Goal: Contribute content: Contribute content

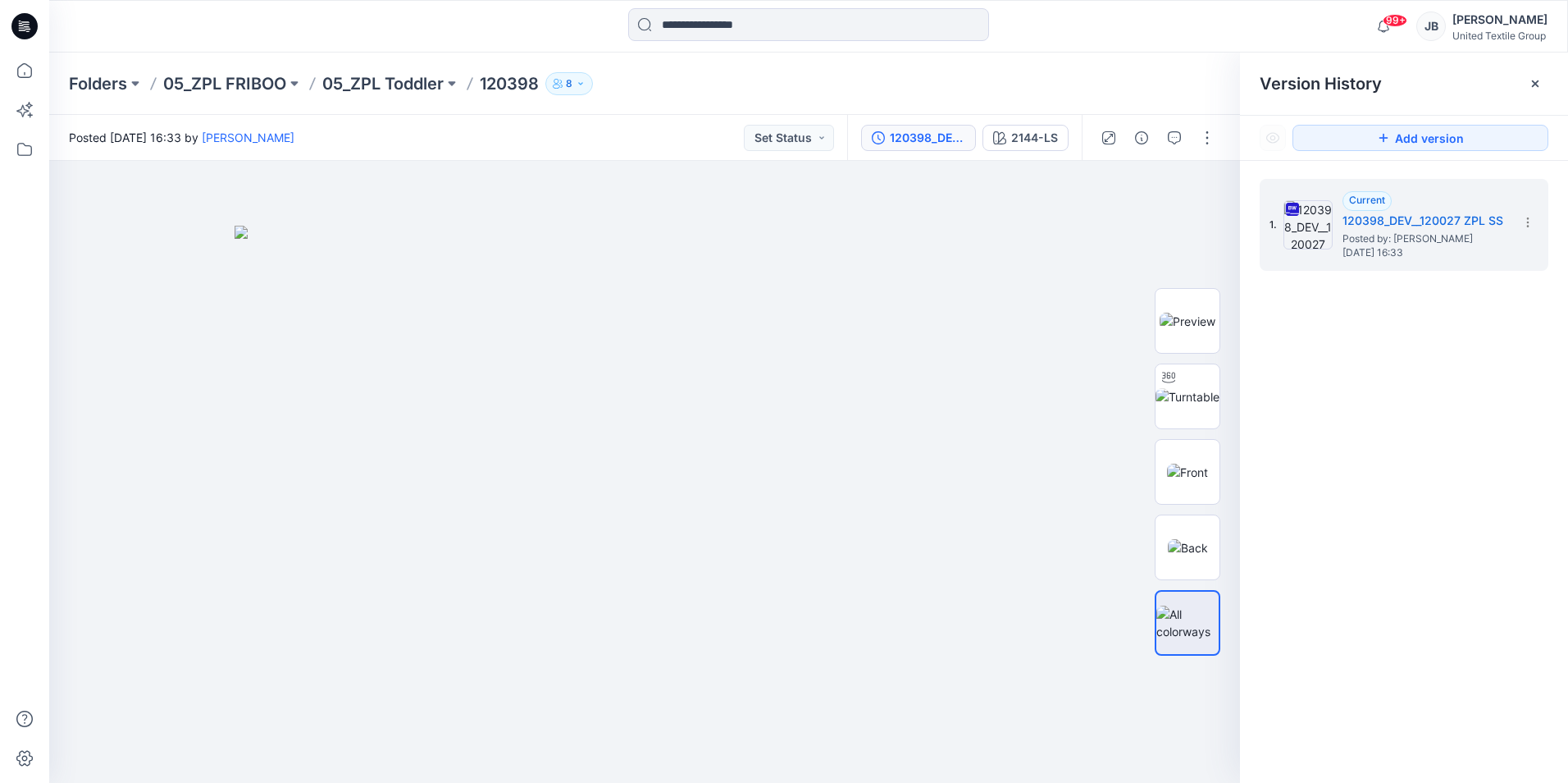
click at [31, 22] on icon at bounding box center [25, 25] width 26 height 26
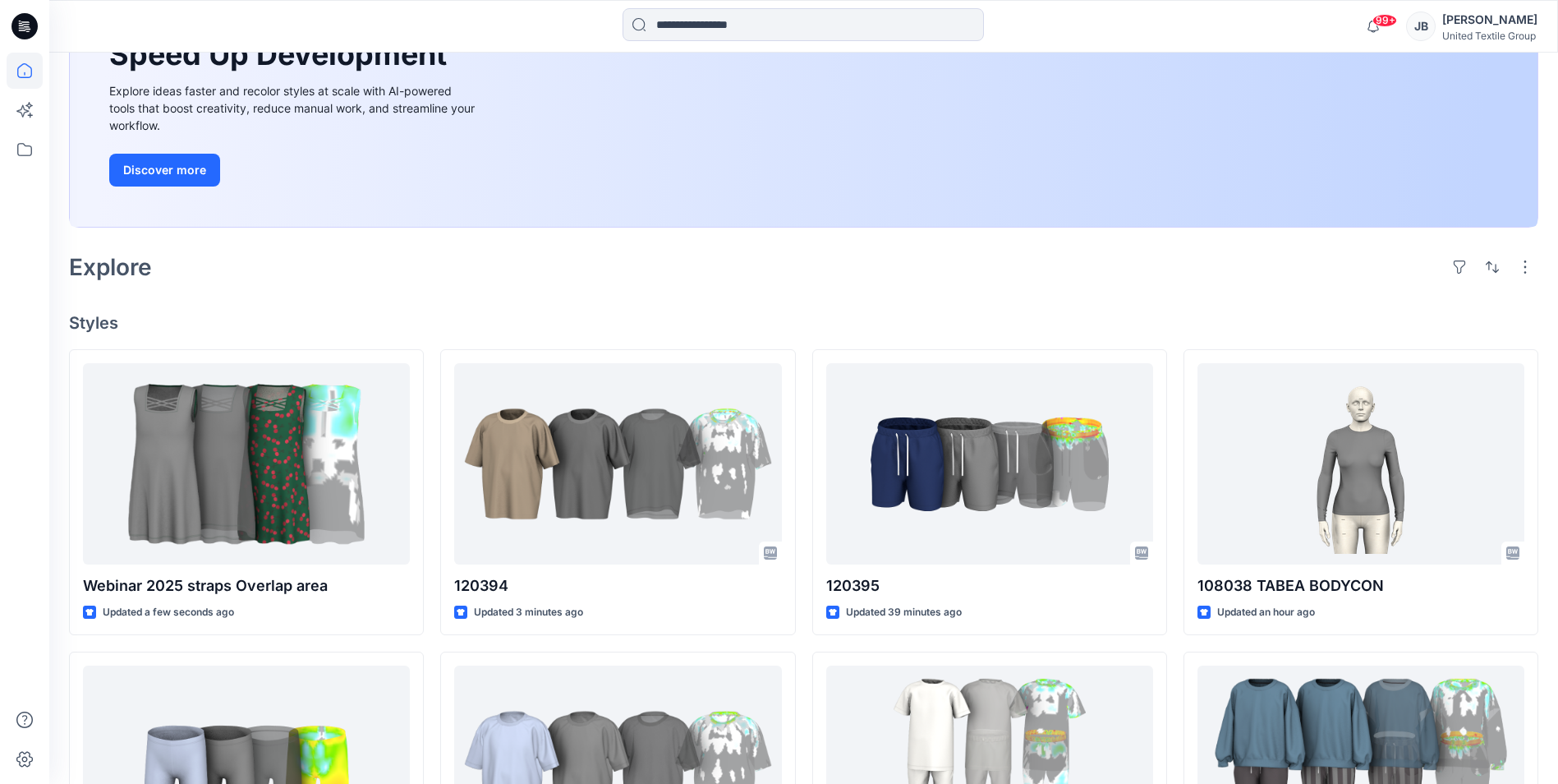
scroll to position [246, 0]
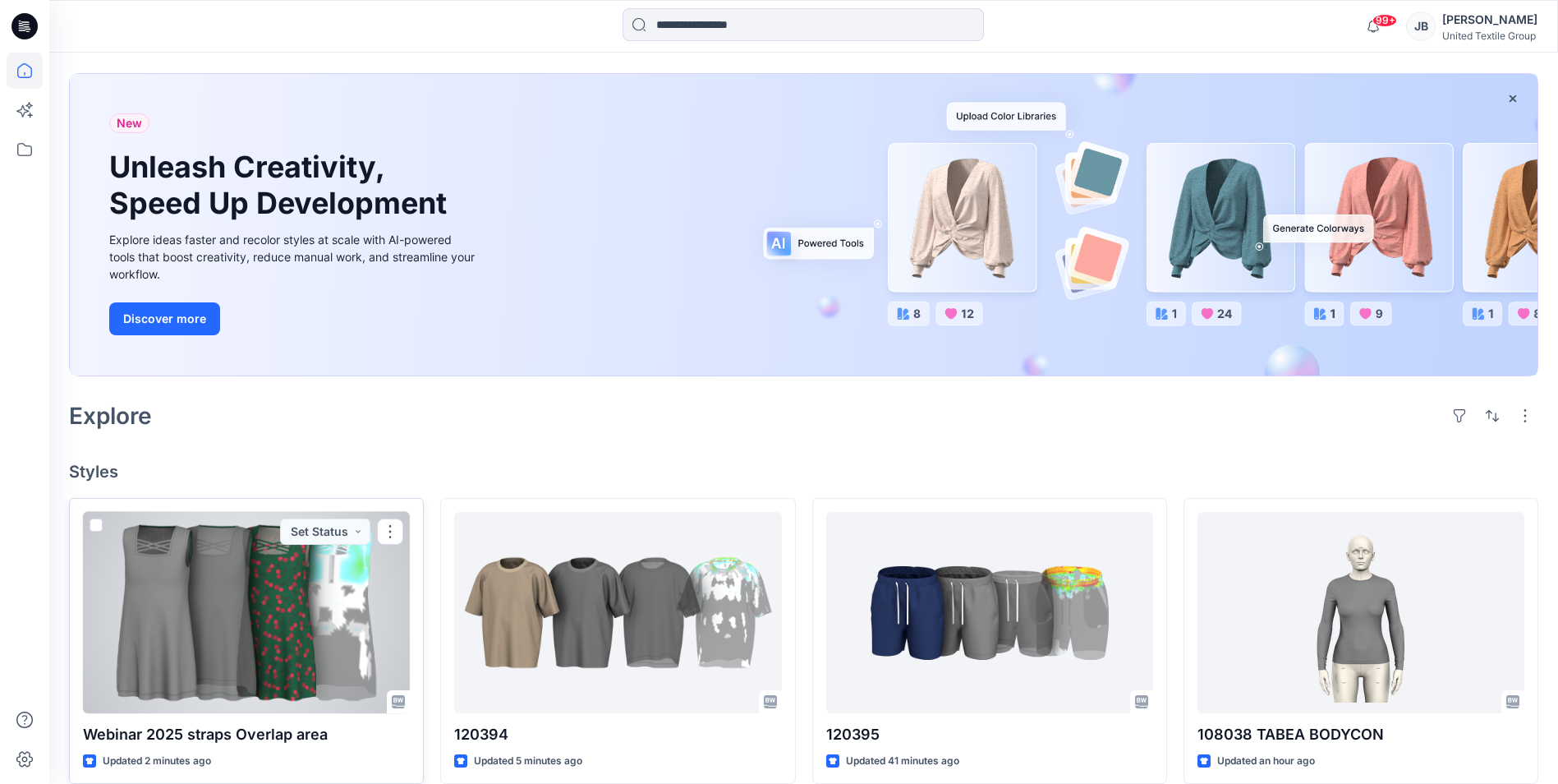
scroll to position [246, 0]
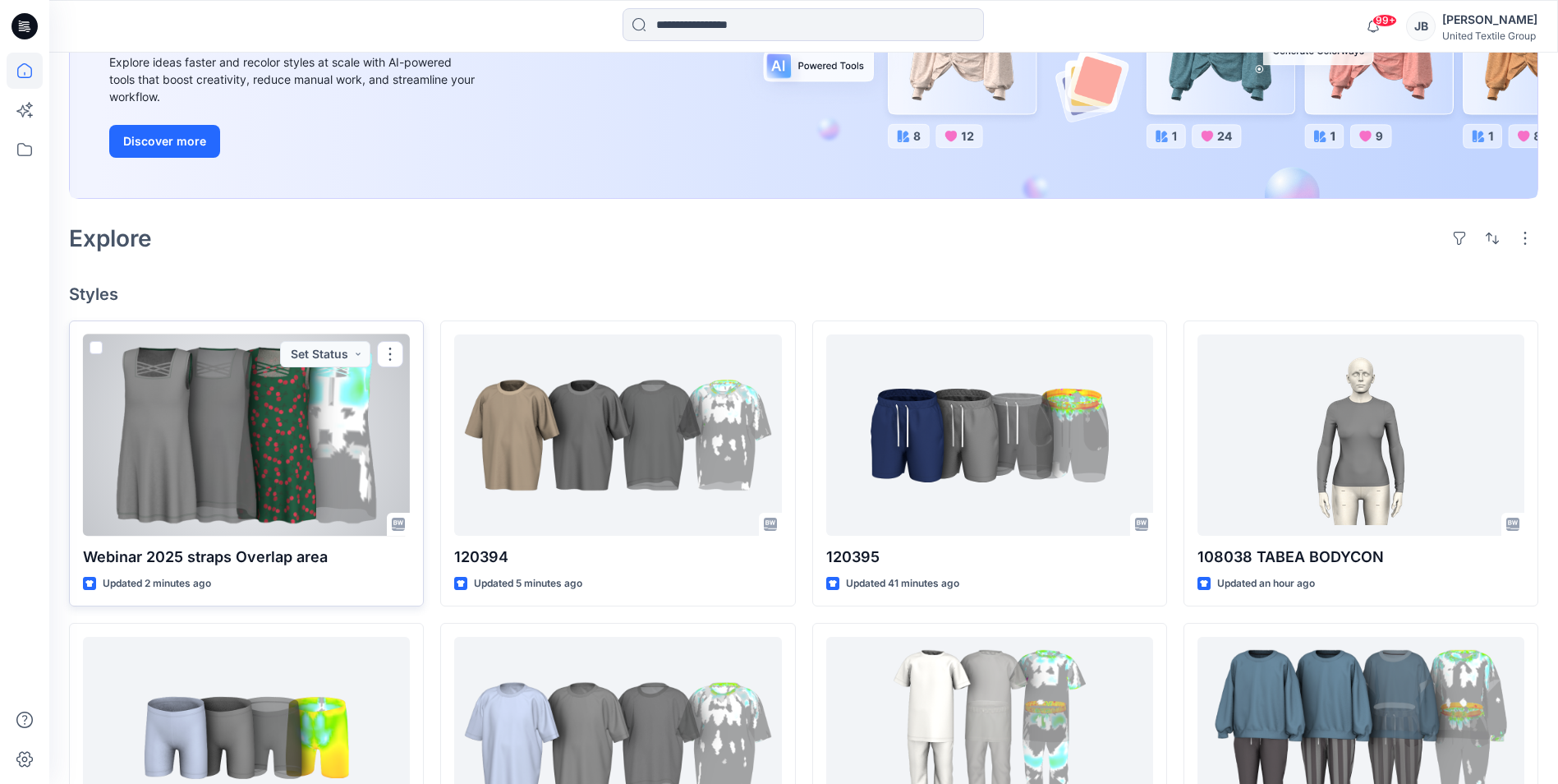
click at [298, 416] on div at bounding box center [246, 435] width 327 height 201
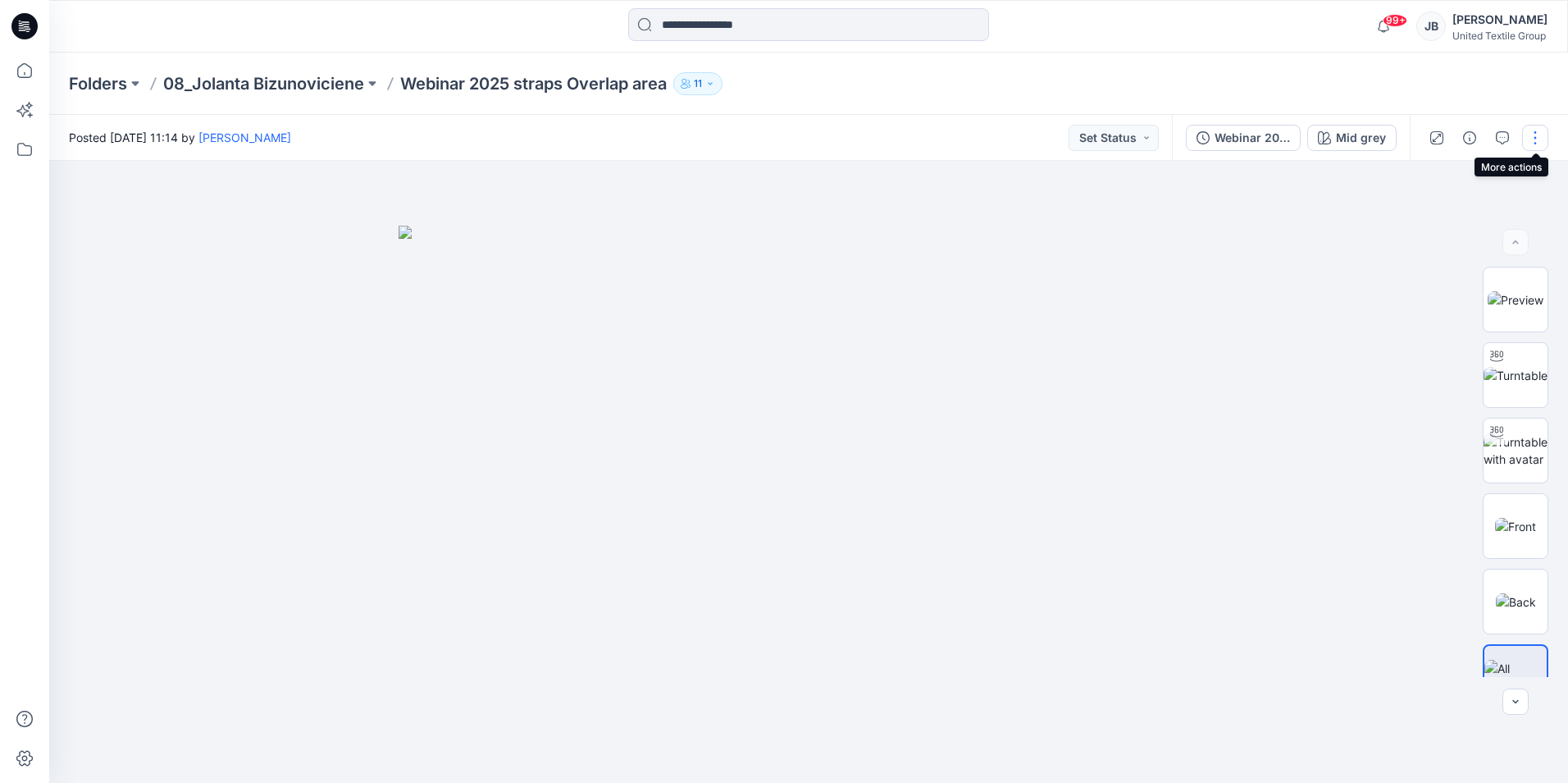
click at [1533, 137] on button "button" at bounding box center [1534, 137] width 26 height 26
click at [1424, 223] on p "Edit" at bounding box center [1431, 221] width 21 height 17
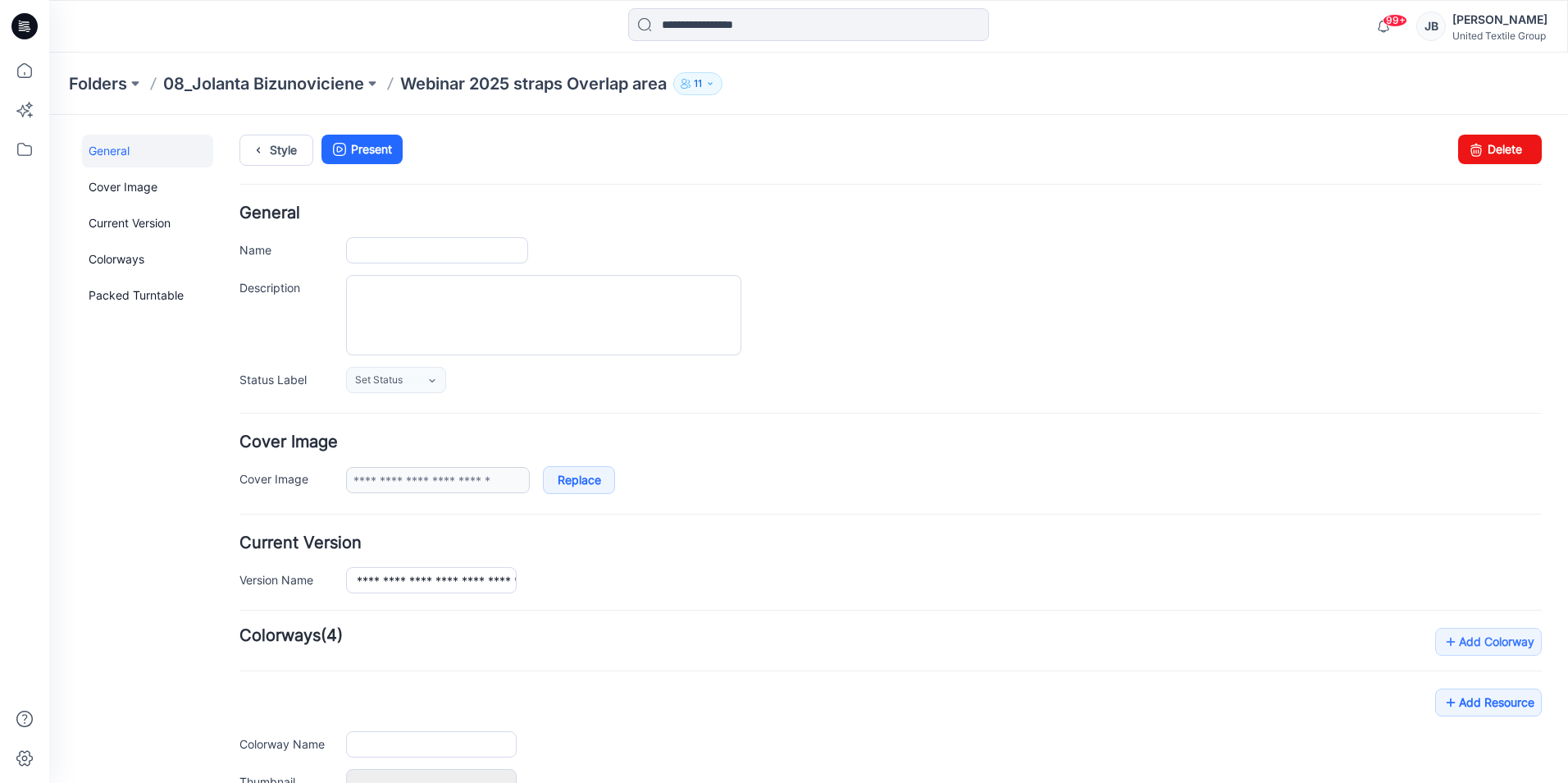
type input "**********"
type input "********"
type input "**********"
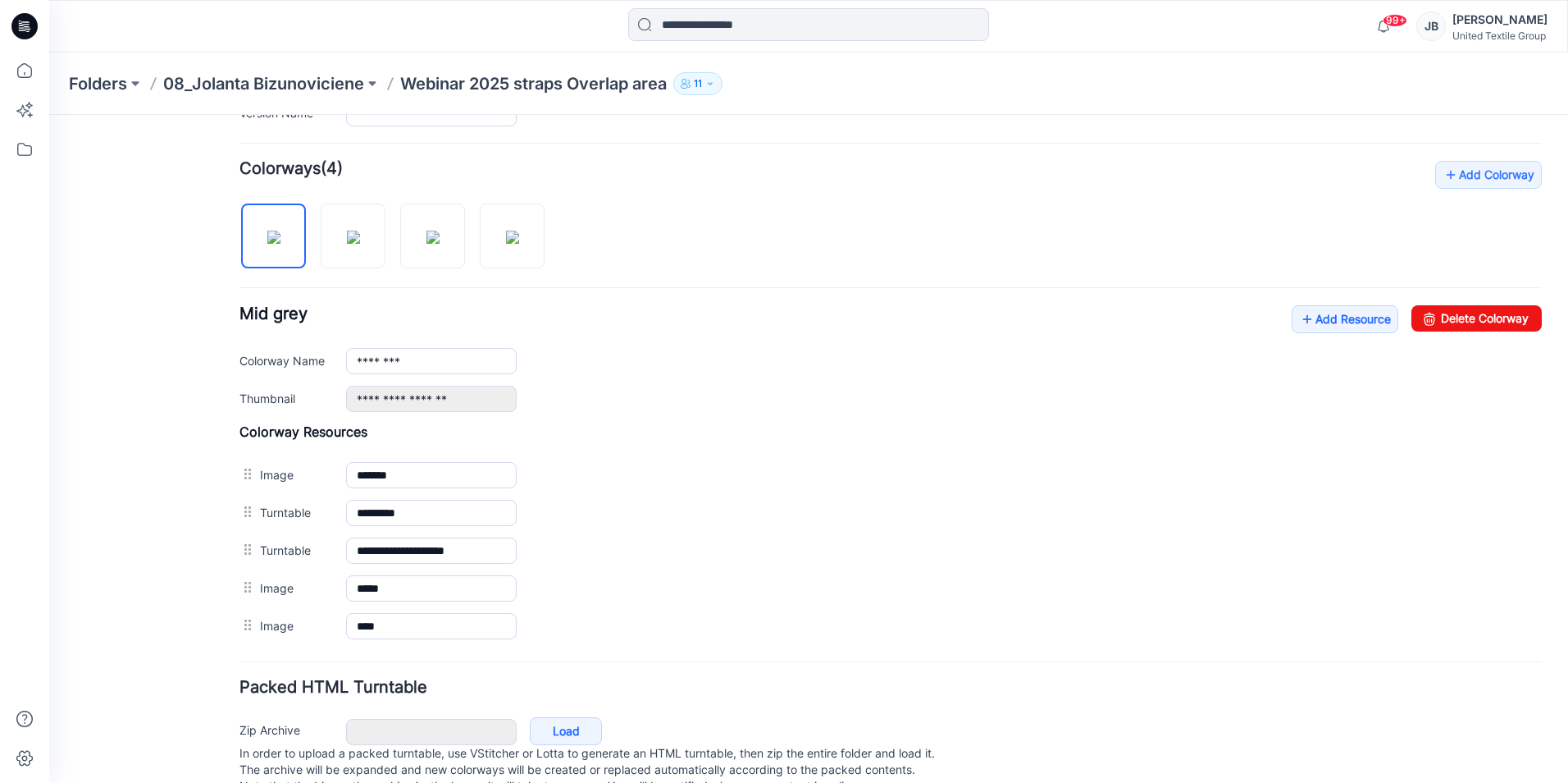
scroll to position [493, 0]
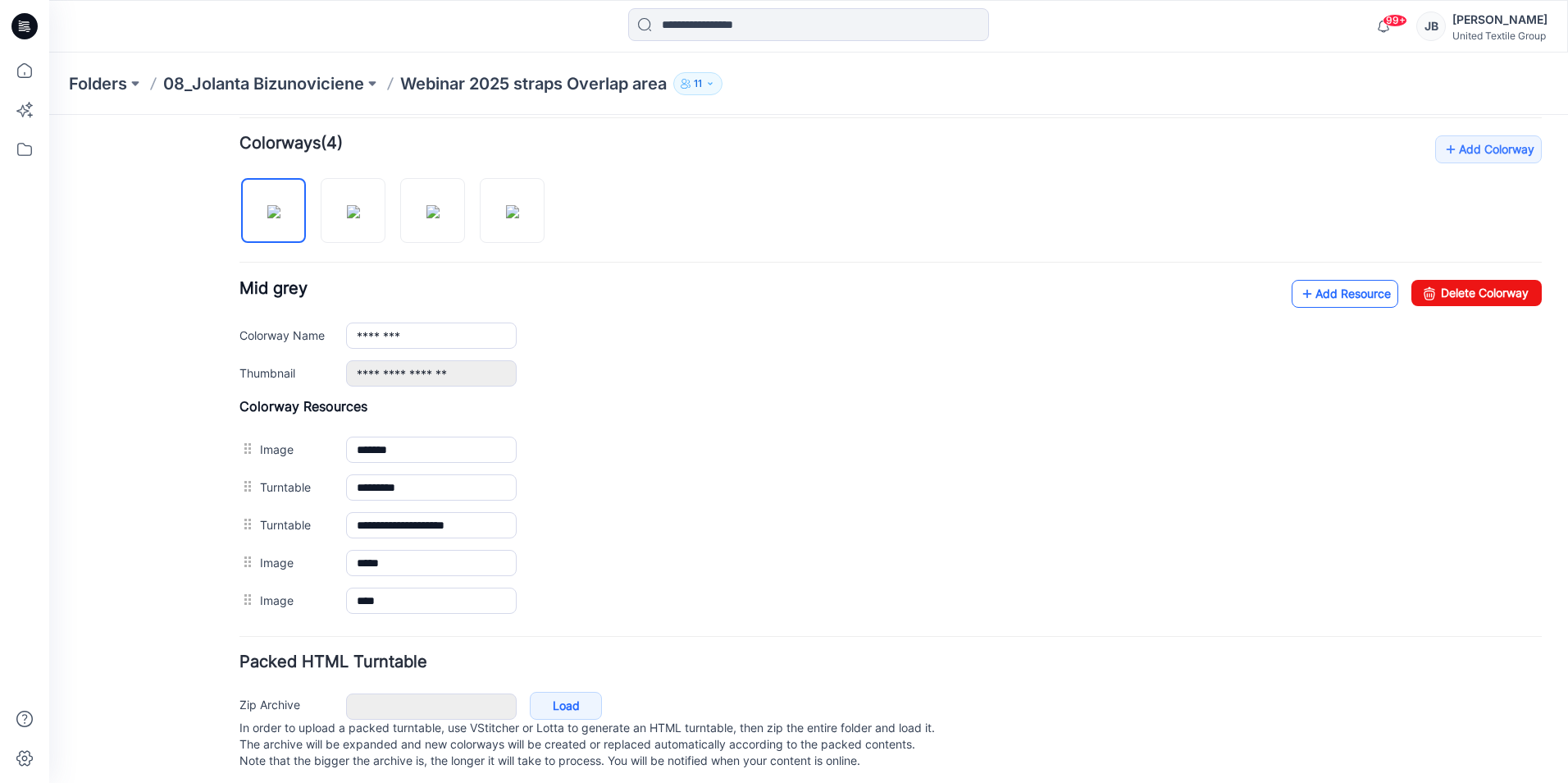
click at [1299, 292] on icon at bounding box center [1307, 293] width 16 height 26
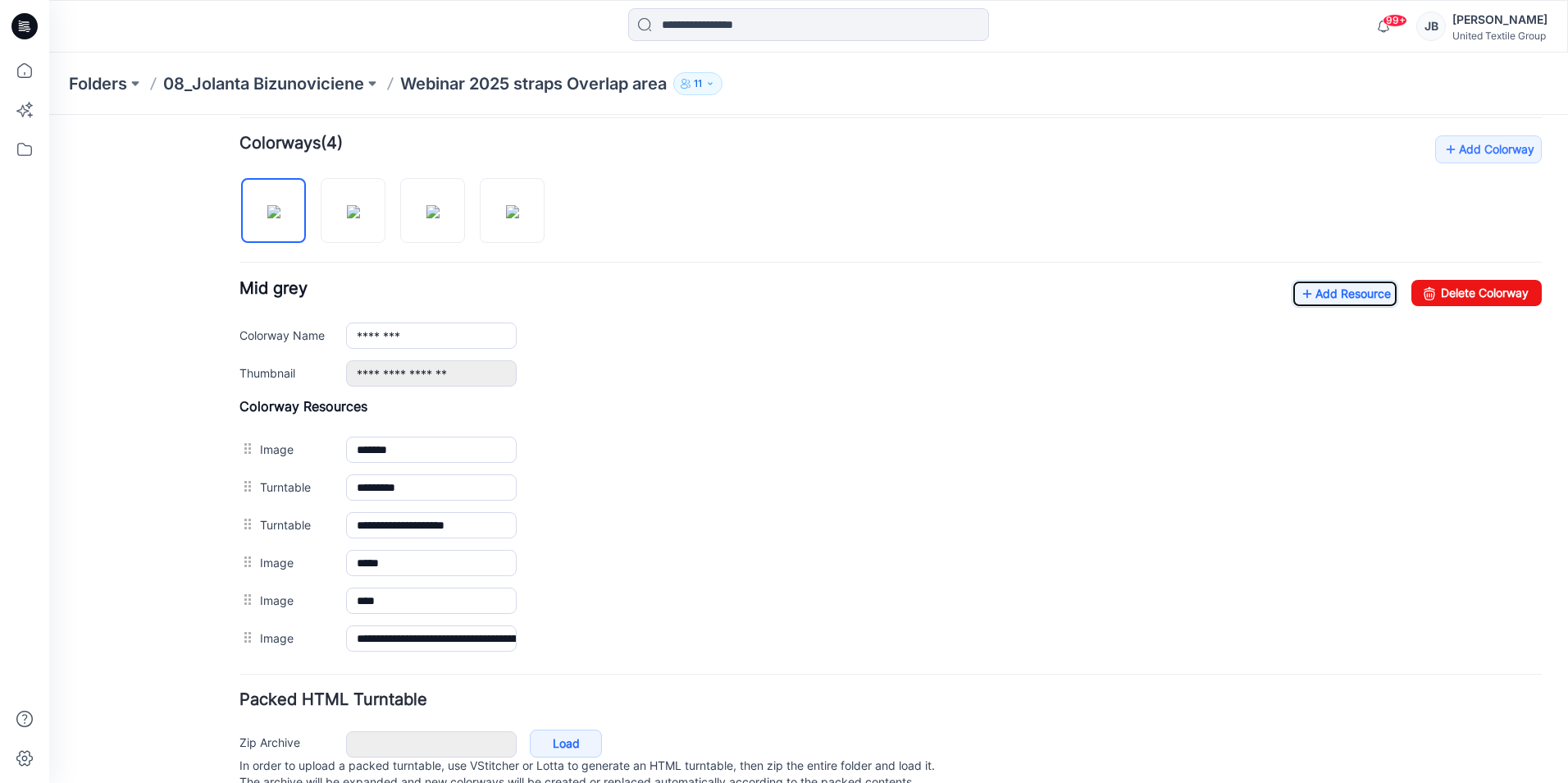
scroll to position [0, 0]
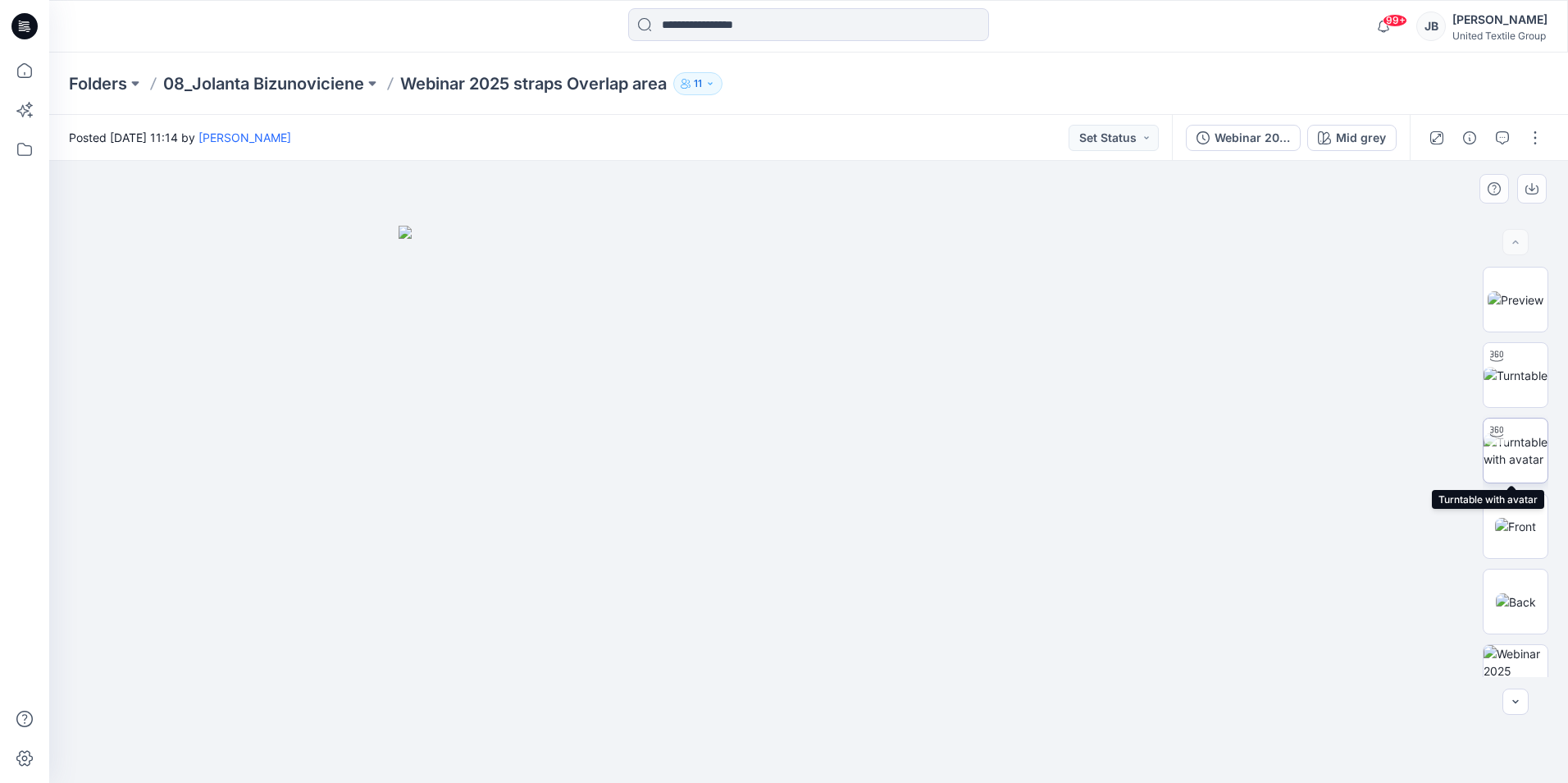
click at [1517, 445] on img at bounding box center [1515, 451] width 64 height 35
drag, startPoint x: 945, startPoint y: 300, endPoint x: 934, endPoint y: 377, distance: 77.8
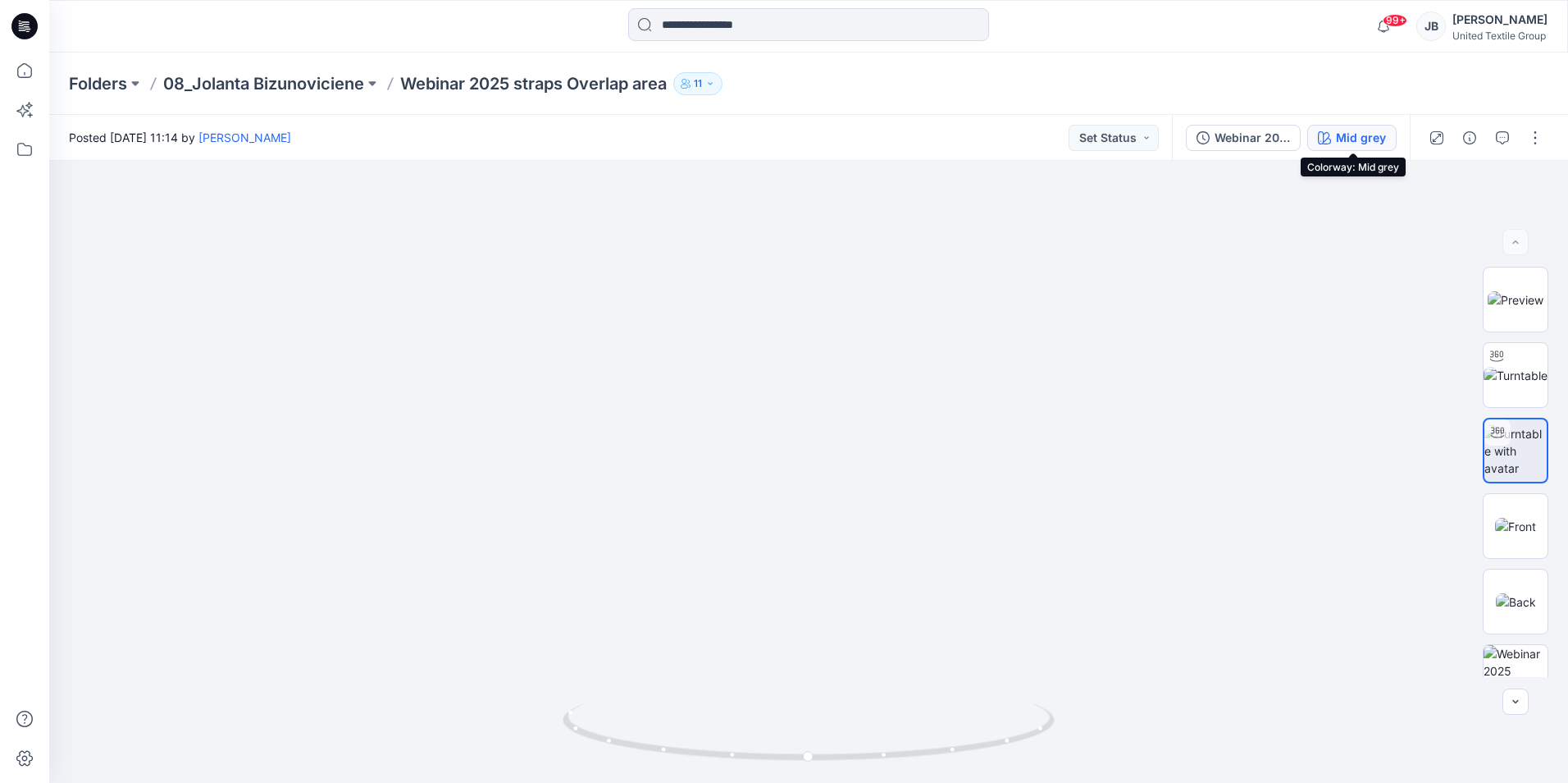
click at [1344, 135] on div "Mid grey" at bounding box center [1361, 137] width 50 height 18
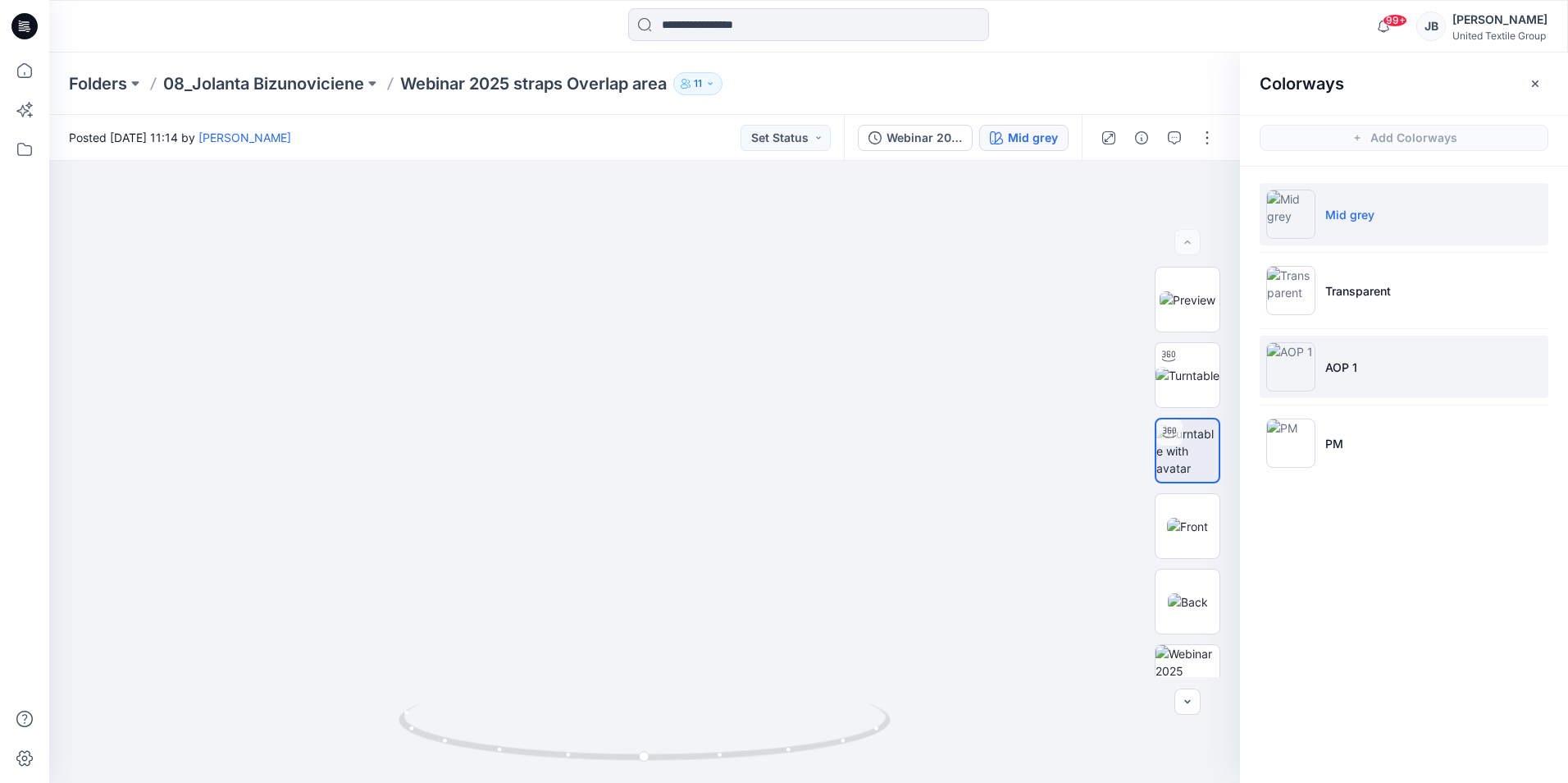
click at [1278, 362] on img at bounding box center [1290, 367] width 49 height 49
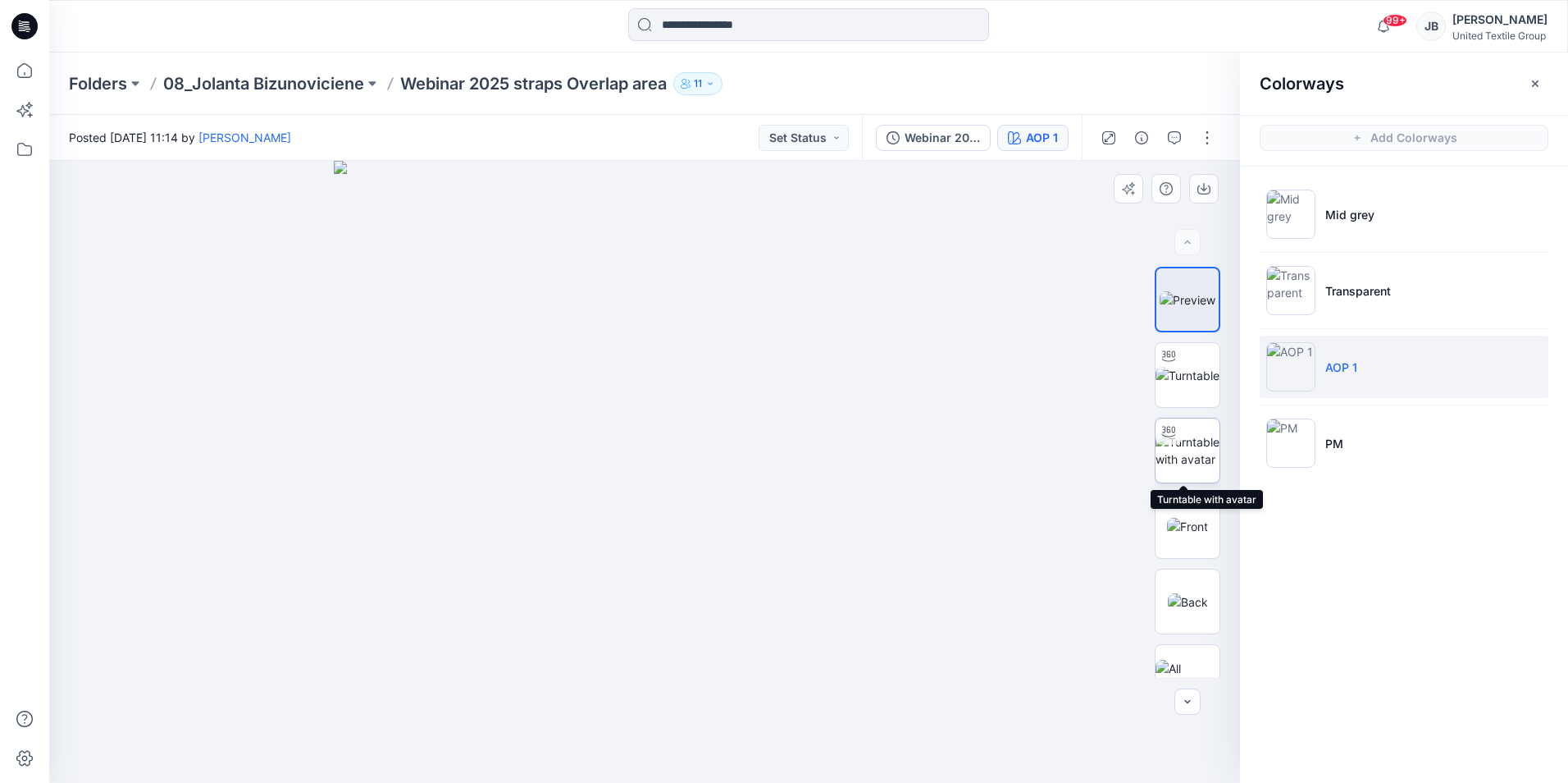
click at [1179, 452] on img at bounding box center [1188, 451] width 64 height 35
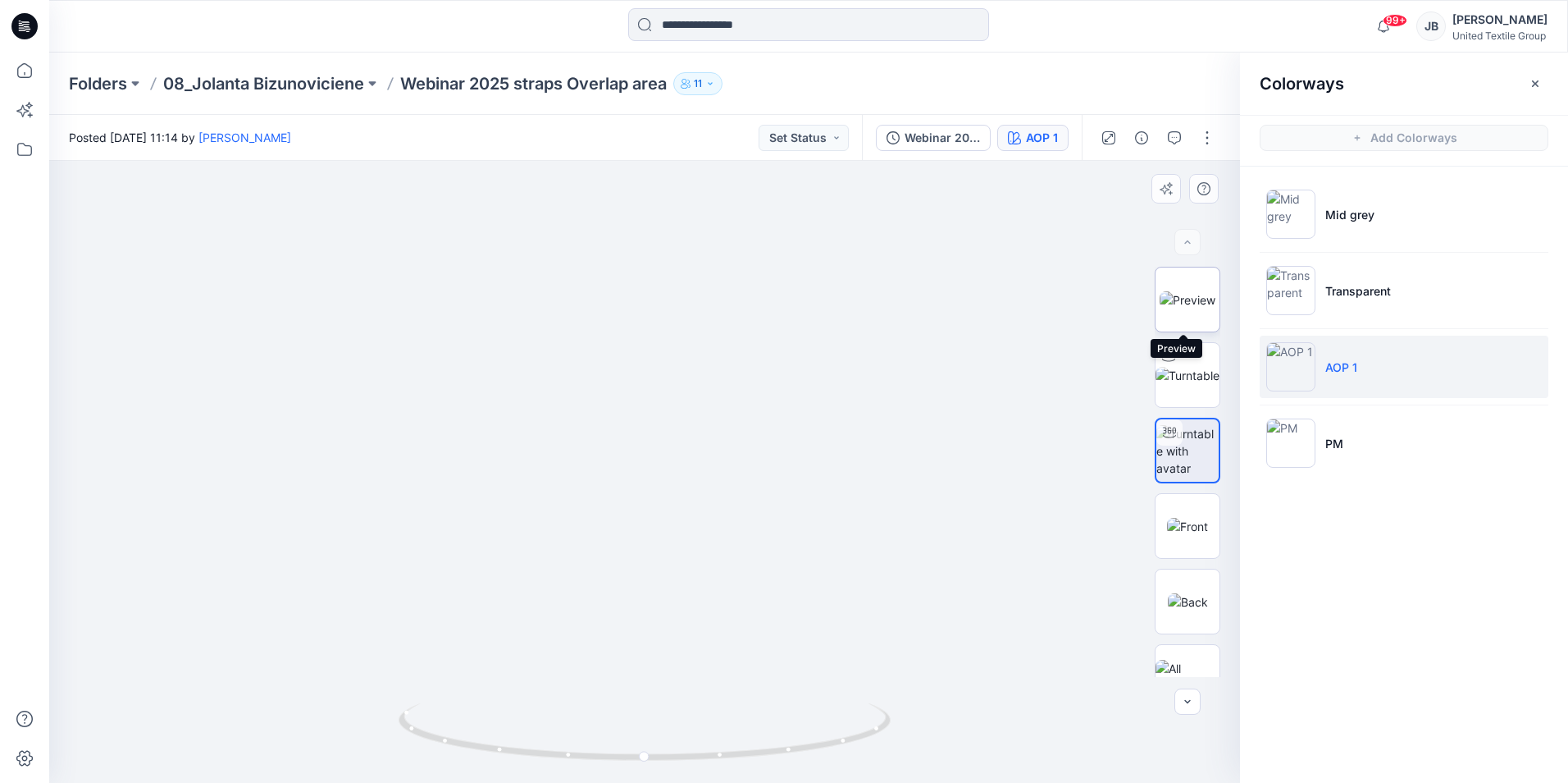
click at [1184, 300] on img at bounding box center [1187, 300] width 56 height 17
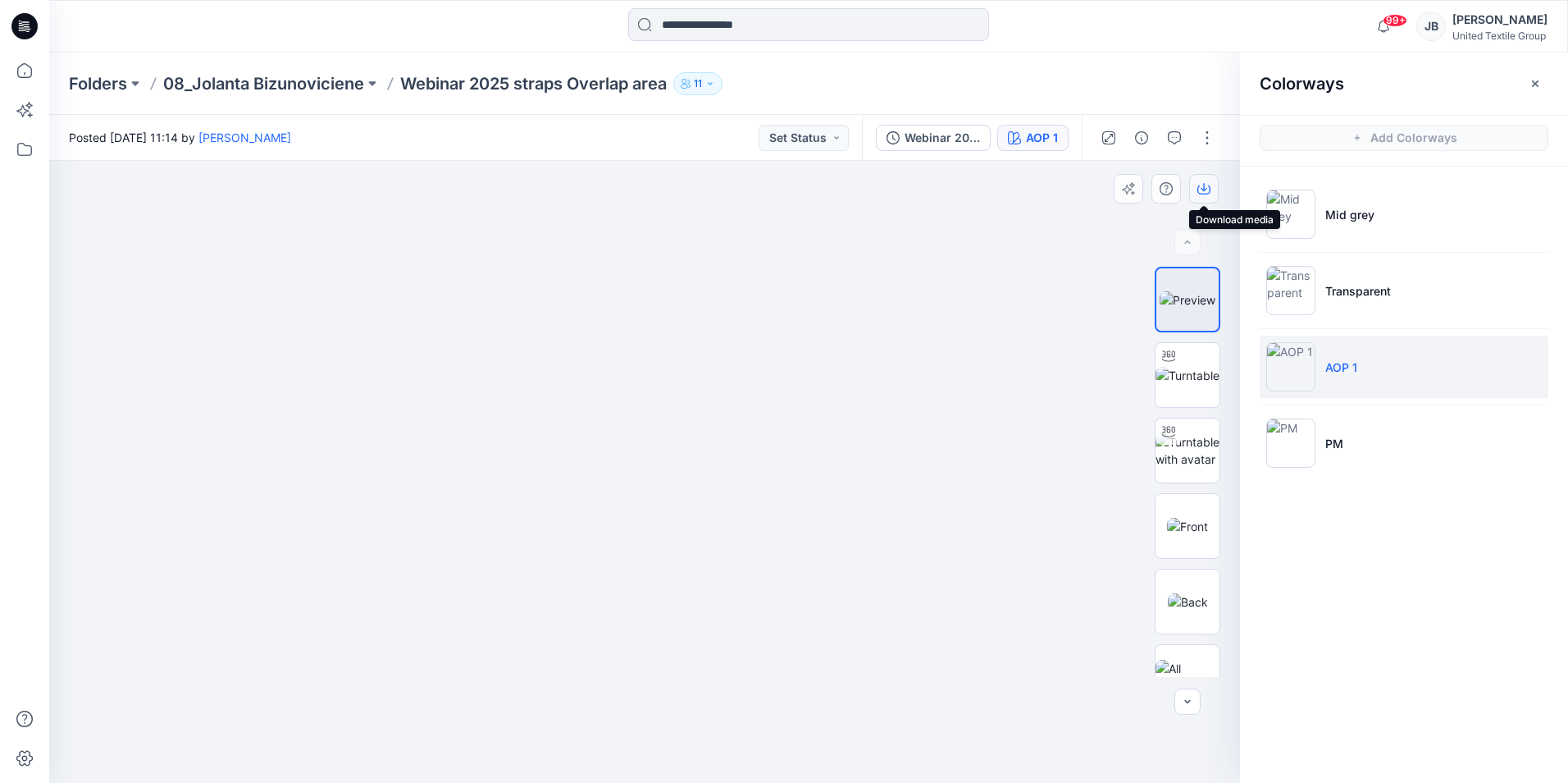
click at [1204, 186] on icon "button" at bounding box center [1203, 187] width 6 height 8
click at [1185, 446] on img at bounding box center [1188, 451] width 64 height 35
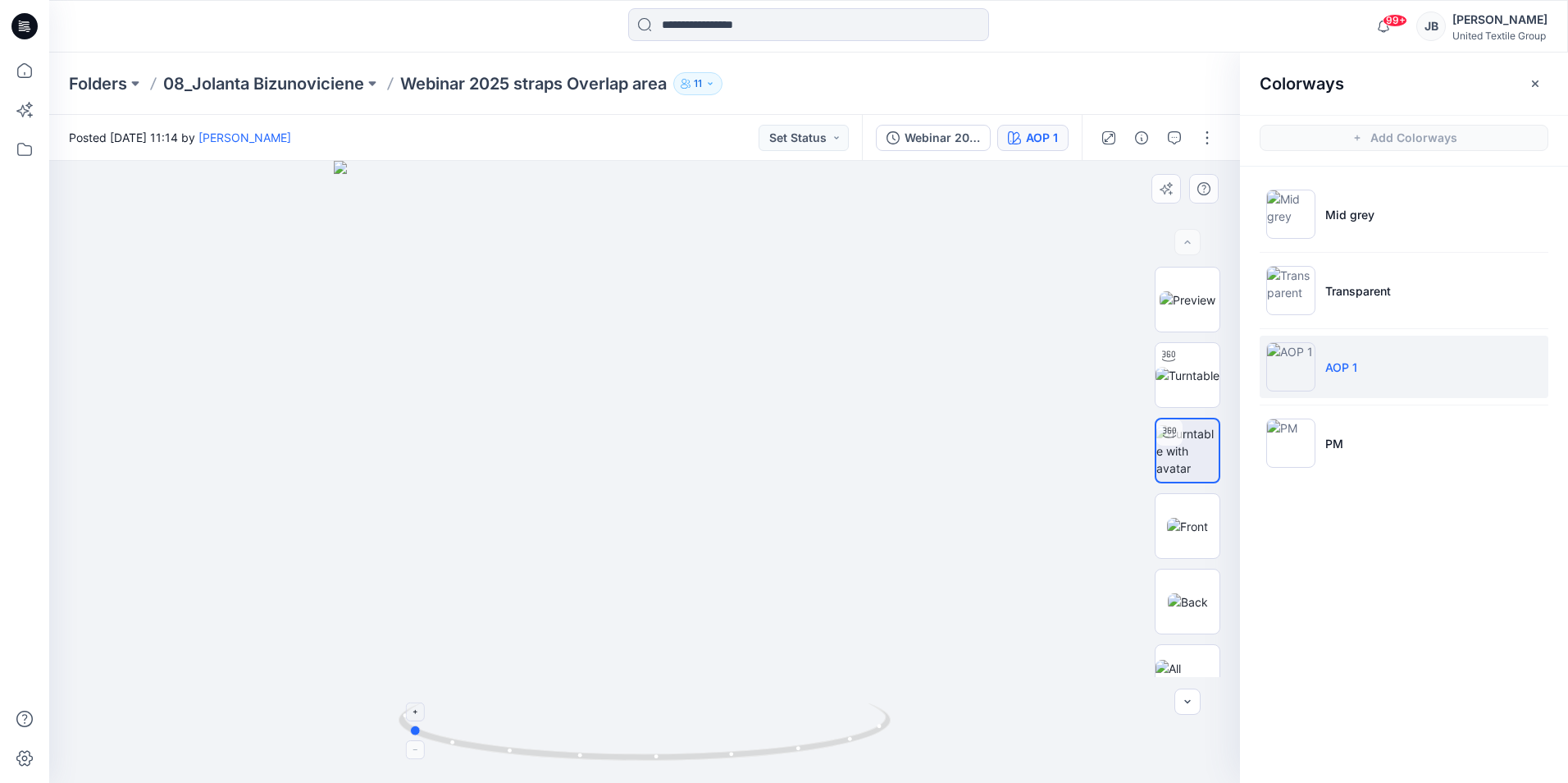
drag, startPoint x: 642, startPoint y: 761, endPoint x: 405, endPoint y: 749, distance: 237.3
click at [405, 749] on icon at bounding box center [646, 734] width 496 height 62
